Goal: Navigation & Orientation: Find specific page/section

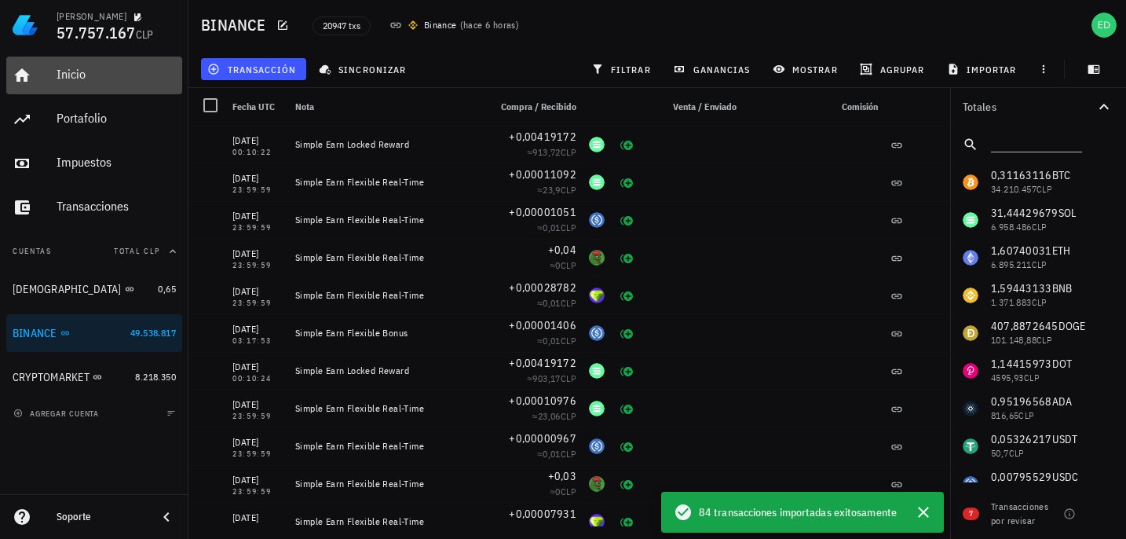
click at [75, 79] on div "Inicio" at bounding box center [116, 74] width 119 height 15
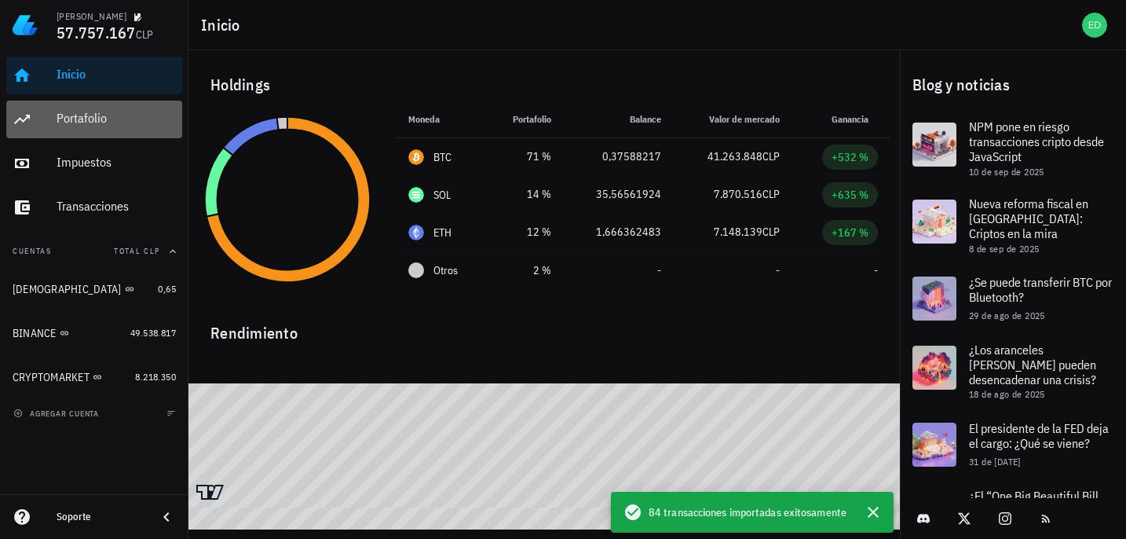
click at [96, 129] on div "Portafolio" at bounding box center [116, 118] width 119 height 35
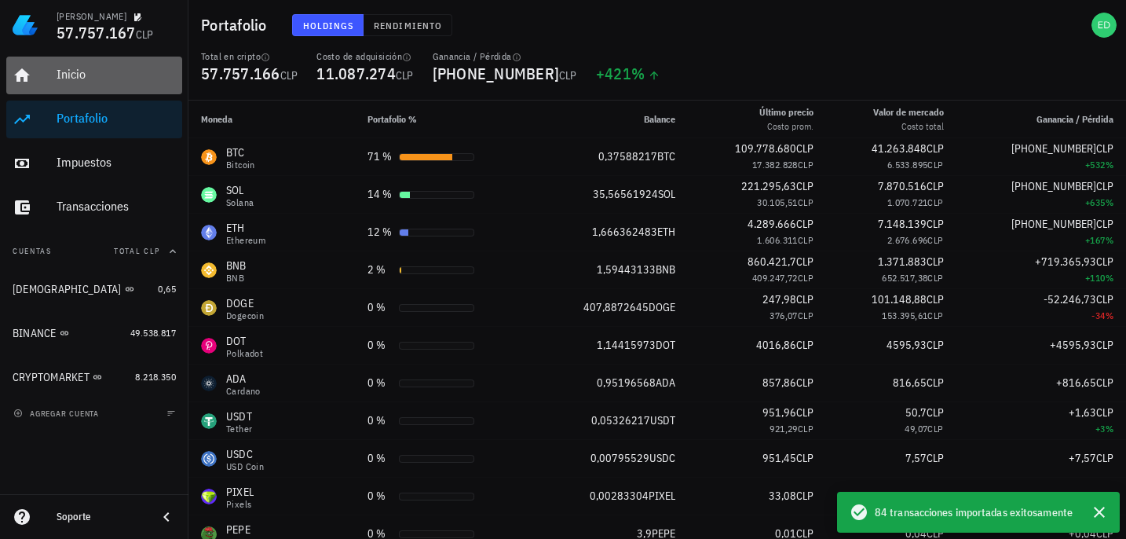
click at [79, 79] on div "Inicio" at bounding box center [116, 74] width 119 height 15
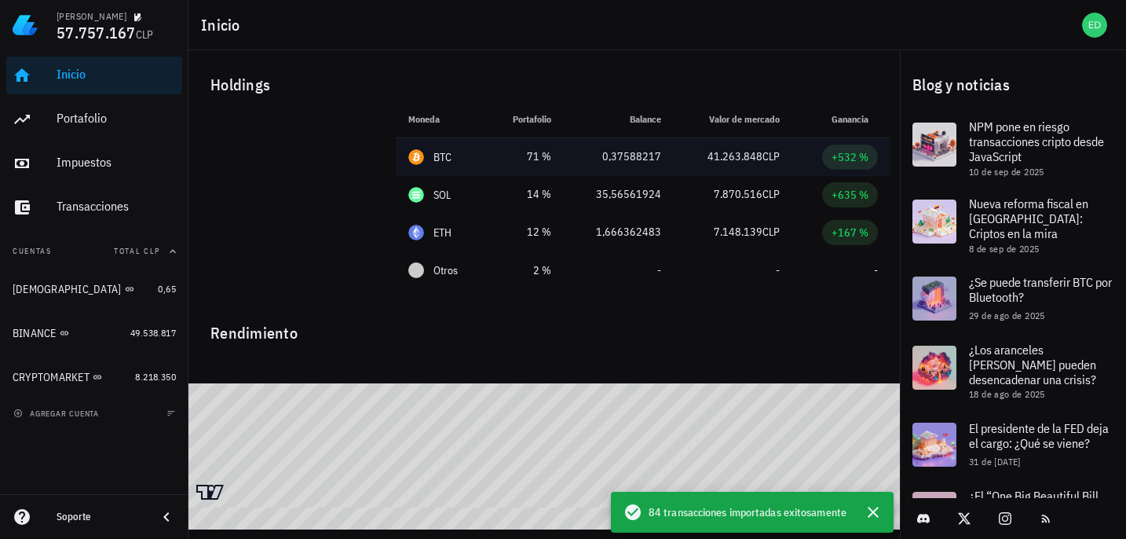
click at [441, 163] on div "BTC" at bounding box center [442, 157] width 19 height 16
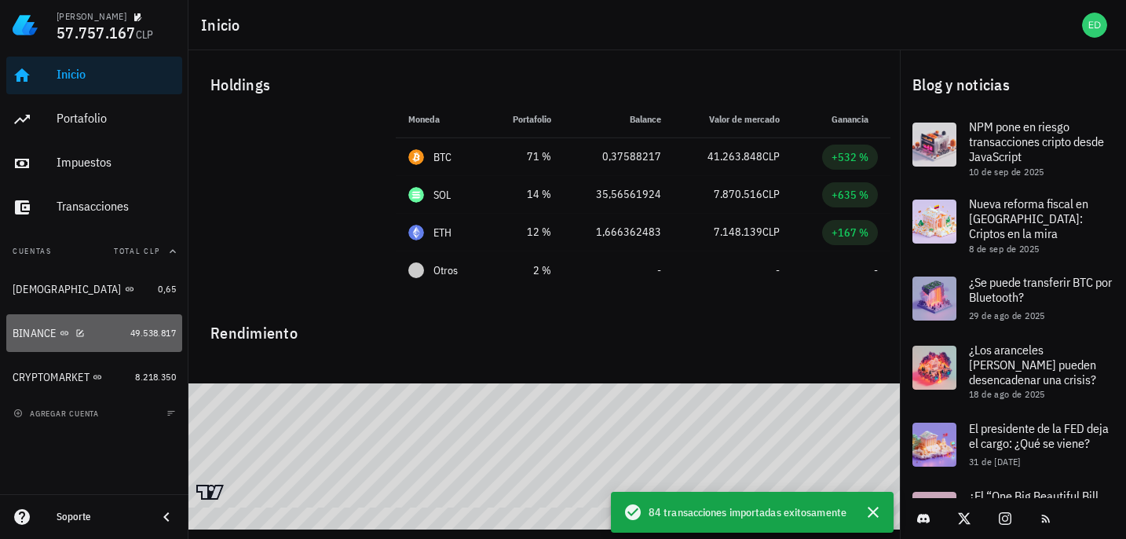
click at [69, 336] on div at bounding box center [77, 332] width 16 height 13
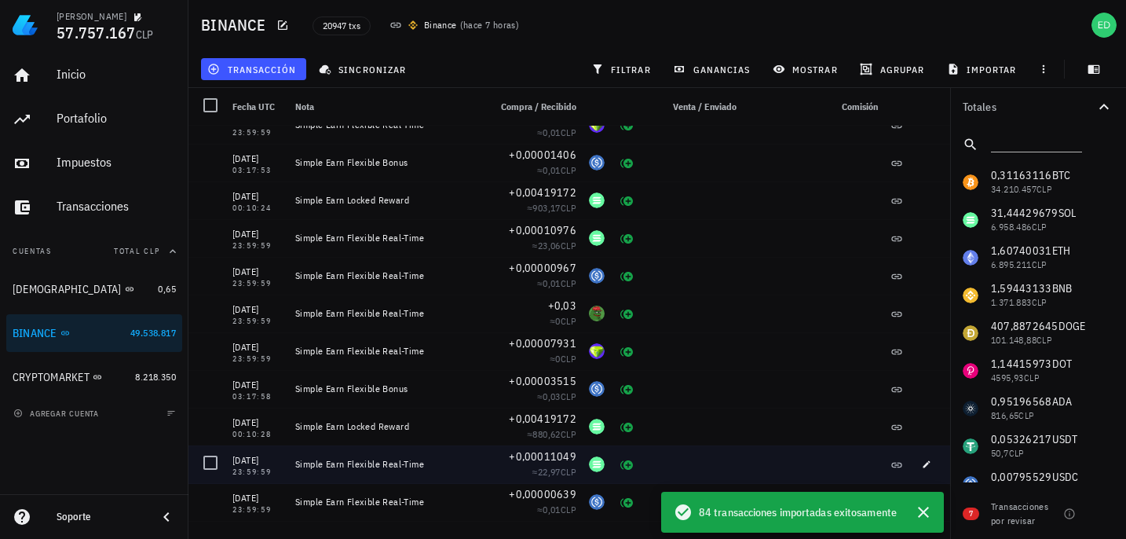
scroll to position [177, 0]
